Goal: Information Seeking & Learning: Learn about a topic

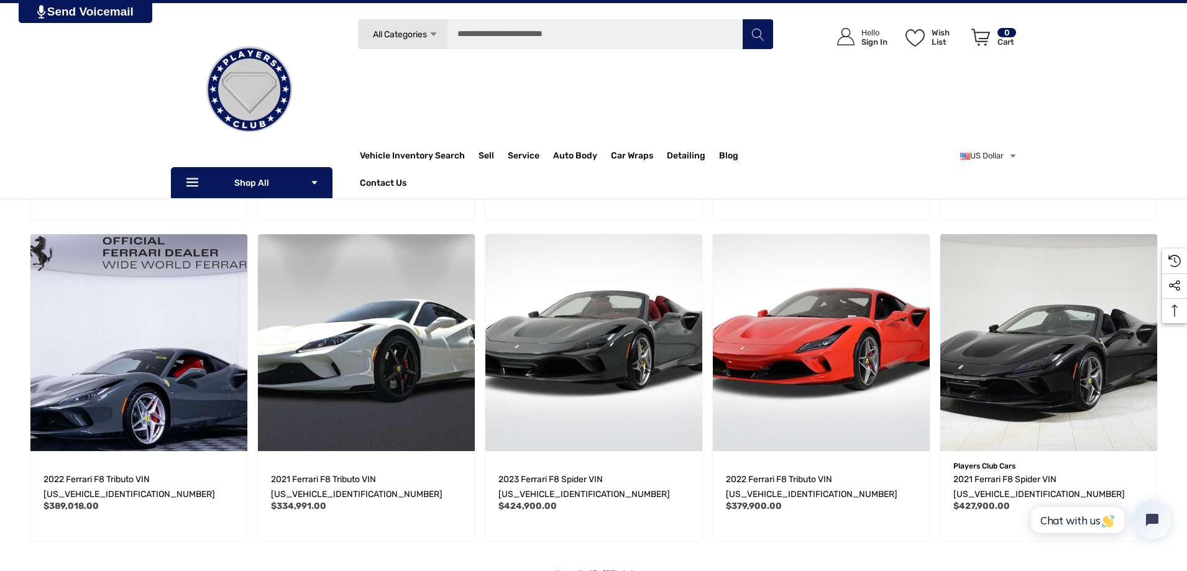
scroll to position [207, 0]
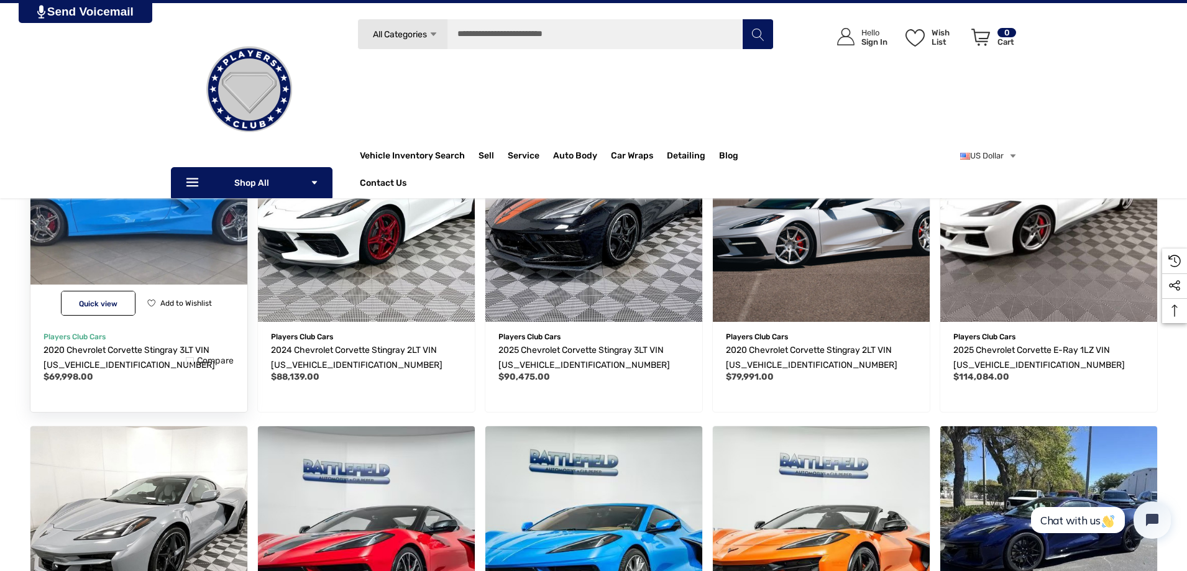
scroll to position [414, 0]
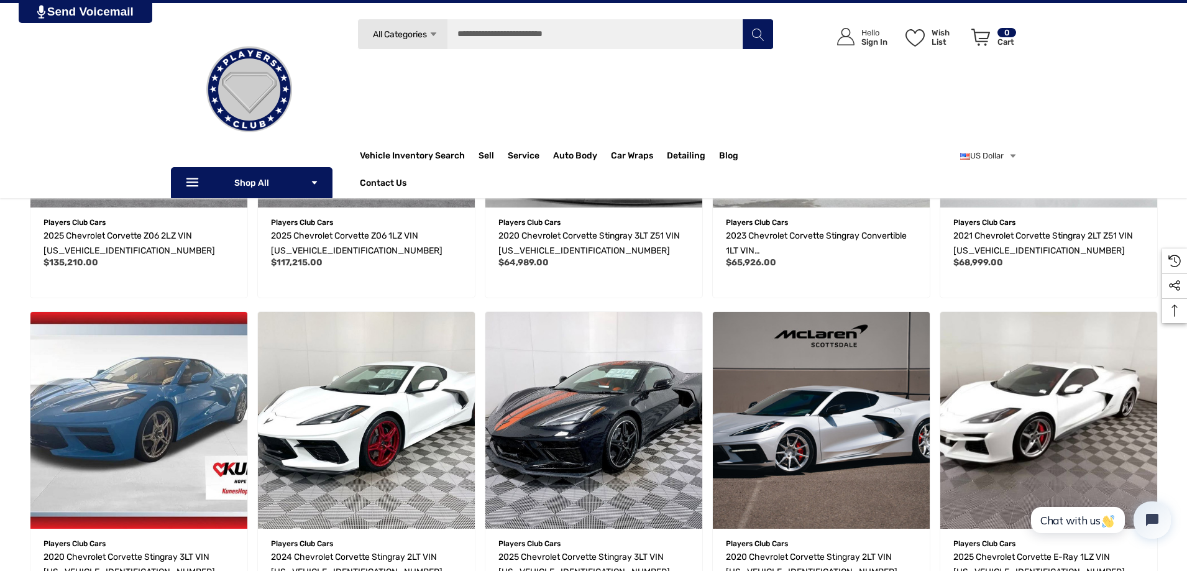
click at [0, 298] on div "Home Vehicles For Sale General Motors Chevrolet Corvette Corvette Sidebar" at bounding box center [593, 448] width 1187 height 1270
click at [134, 232] on span "2025 Chevrolet Corvette Z06 2LZ VIN [US_VEHICLE_IDENTIFICATION_NUMBER]" at bounding box center [128, 242] width 171 height 25
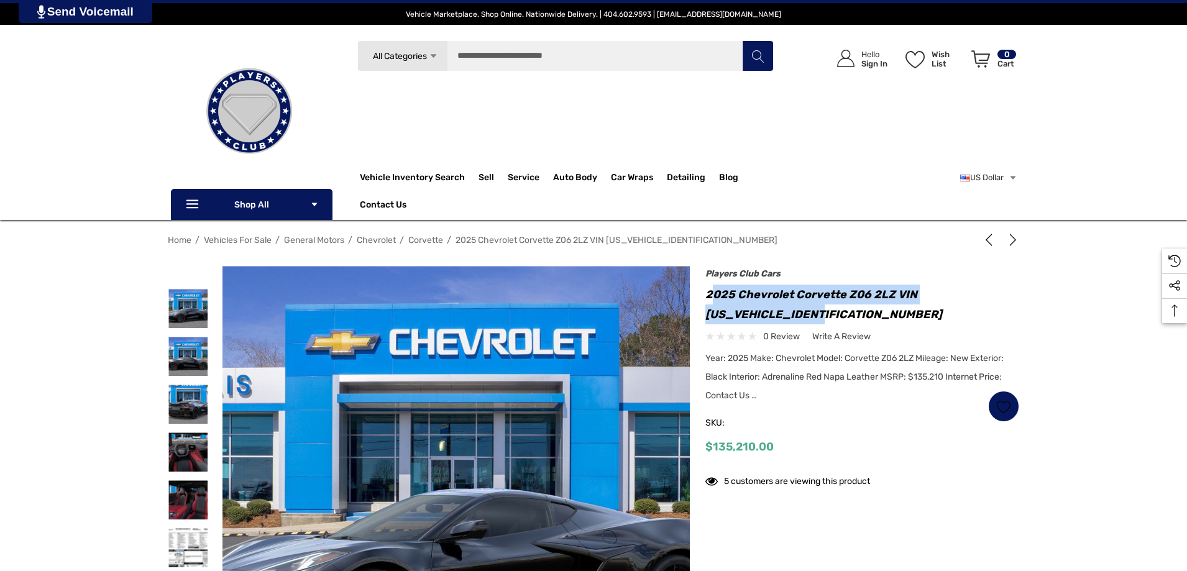
drag, startPoint x: 732, startPoint y: 288, endPoint x: 849, endPoint y: 311, distance: 119.0
click at [862, 317] on h1 "2025 Chevrolet Corvette Z06 2LZ VIN [US_VEHICLE_IDENTIFICATION_NUMBER]" at bounding box center [862, 305] width 314 height 40
click at [779, 293] on h1 "2025 Chevrolet Corvette Z06 2LZ VIN [US_VEHICLE_IDENTIFICATION_NUMBER]" at bounding box center [862, 305] width 314 height 40
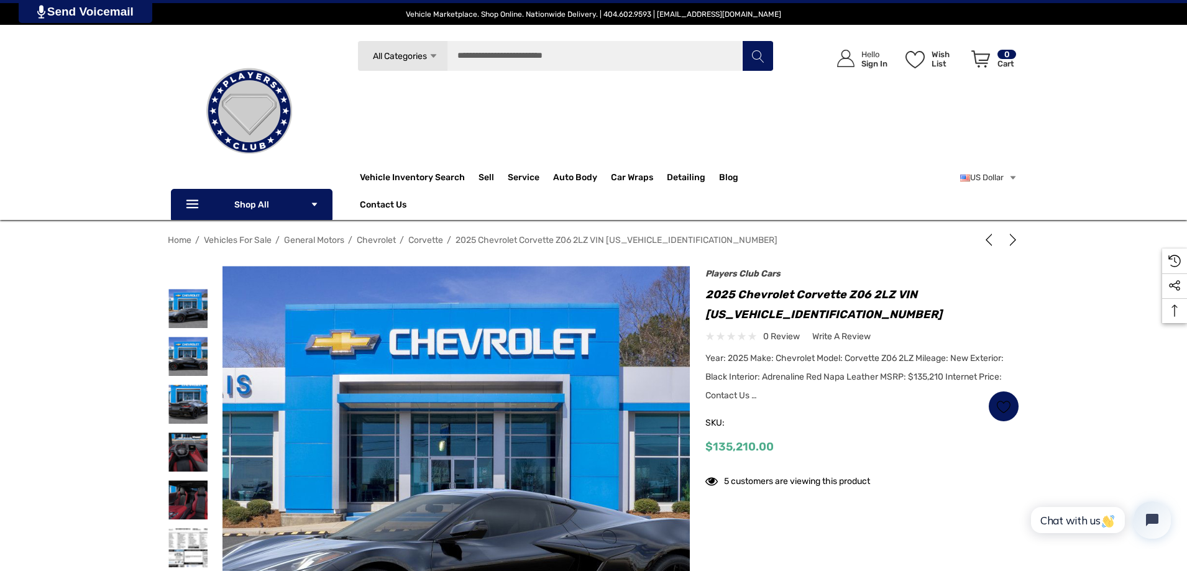
click at [778, 291] on h1 "2025 Chevrolet Corvette Z06 2LZ VIN [US_VEHICLE_IDENTIFICATION_NUMBER]" at bounding box center [862, 305] width 314 height 40
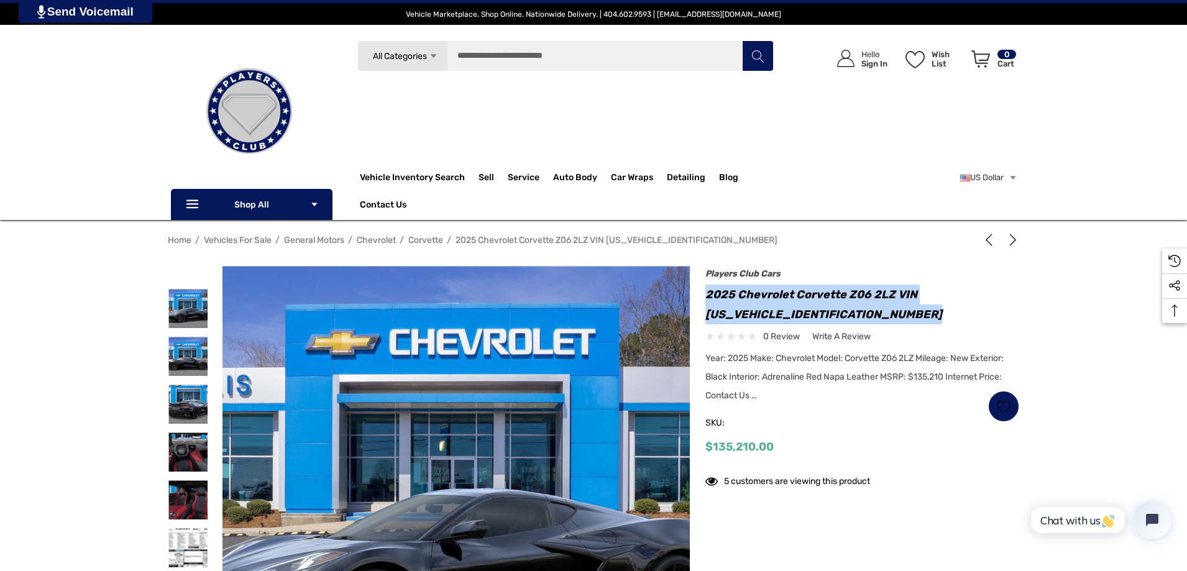
click at [778, 291] on h1 "2025 Chevrolet Corvette Z06 2LZ VIN [US_VEHICLE_IDENTIFICATION_NUMBER]" at bounding box center [862, 305] width 314 height 40
copy div "2025 Chevrolet Corvette Z06 2LZ VIN [US_VEHICLE_IDENTIFICATION_NUMBER]"
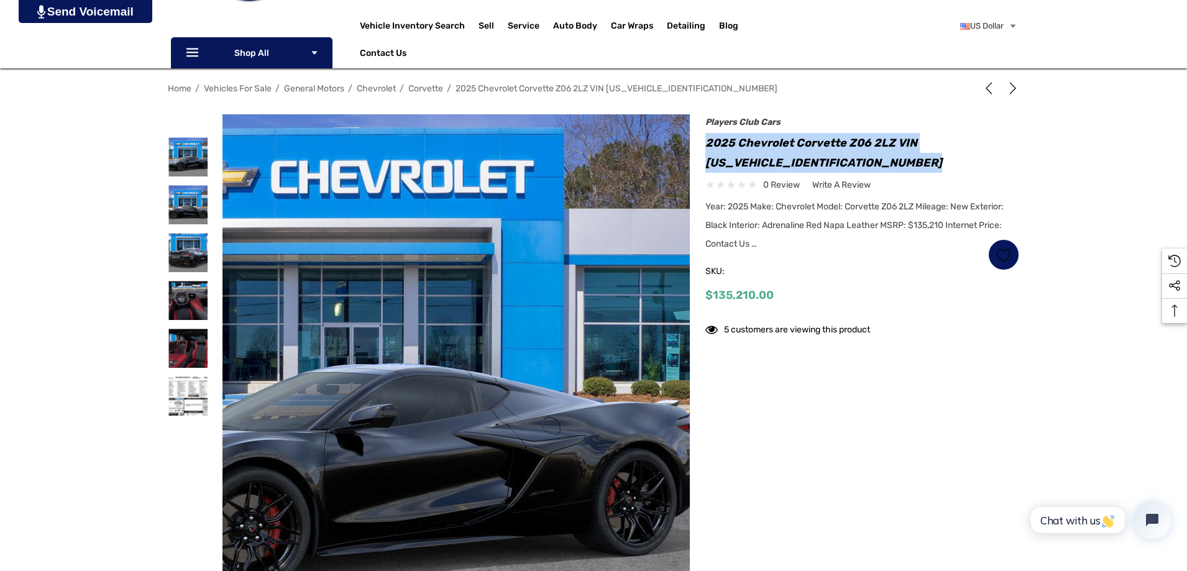
scroll to position [207, 0]
